Goal: Find specific page/section: Find specific page/section

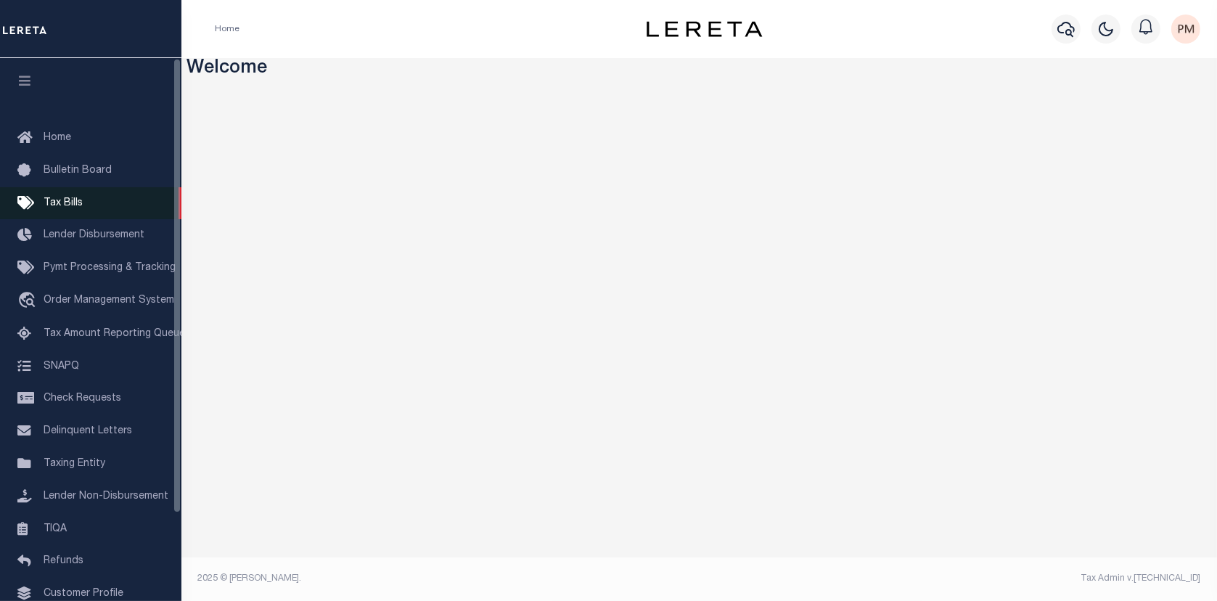
click at [54, 202] on span "Tax Bills" at bounding box center [63, 203] width 39 height 10
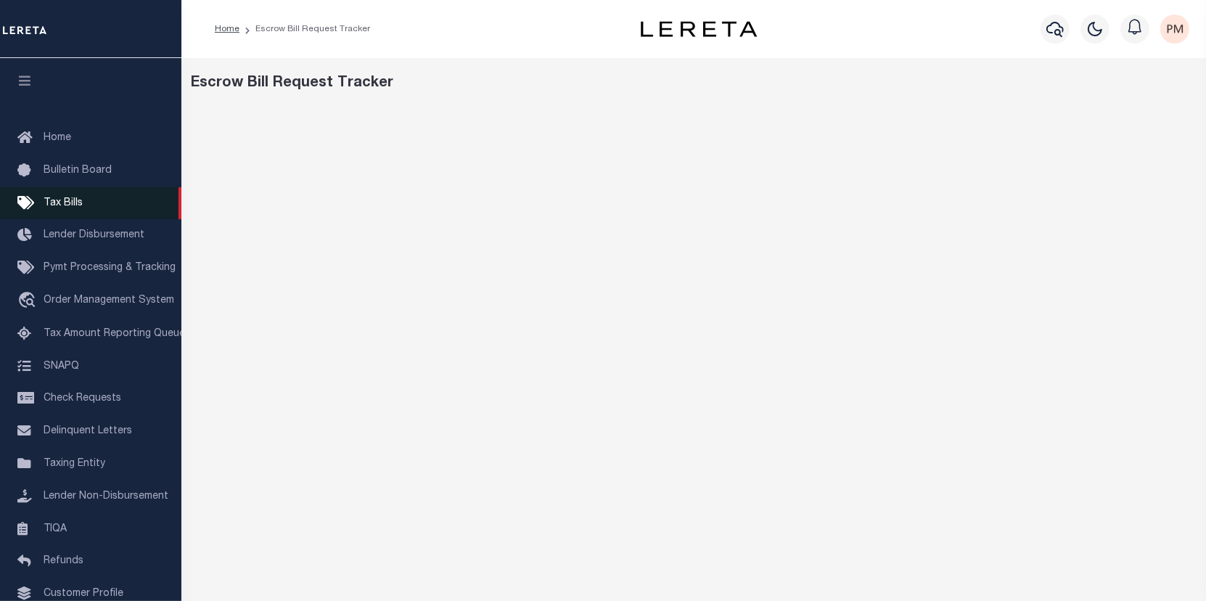
click at [86, 204] on link "Tax Bills" at bounding box center [90, 203] width 181 height 33
